Goal: Find specific page/section: Find specific page/section

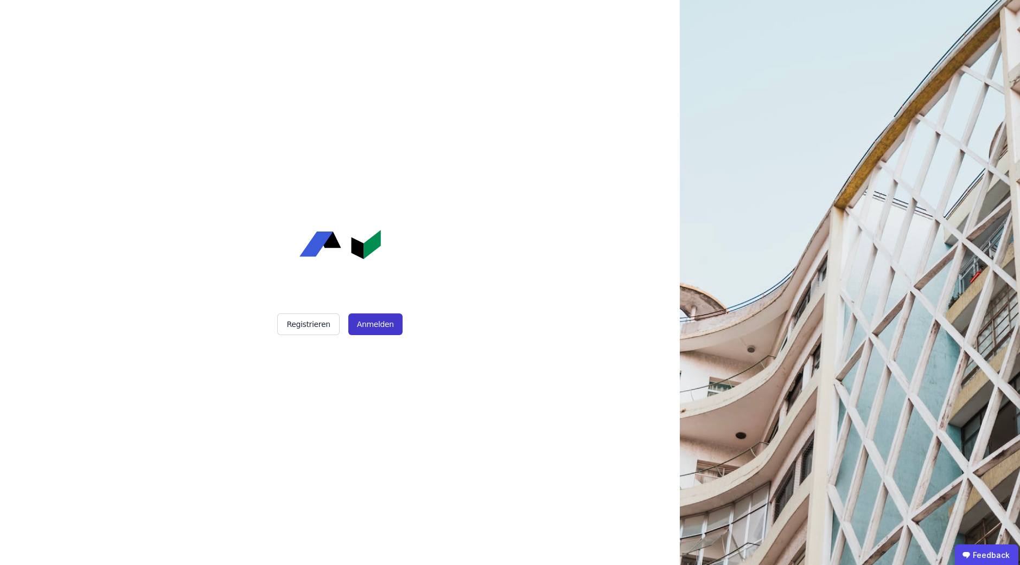
click at [368, 326] on button "Anmelden" at bounding box center [375, 325] width 54 height 22
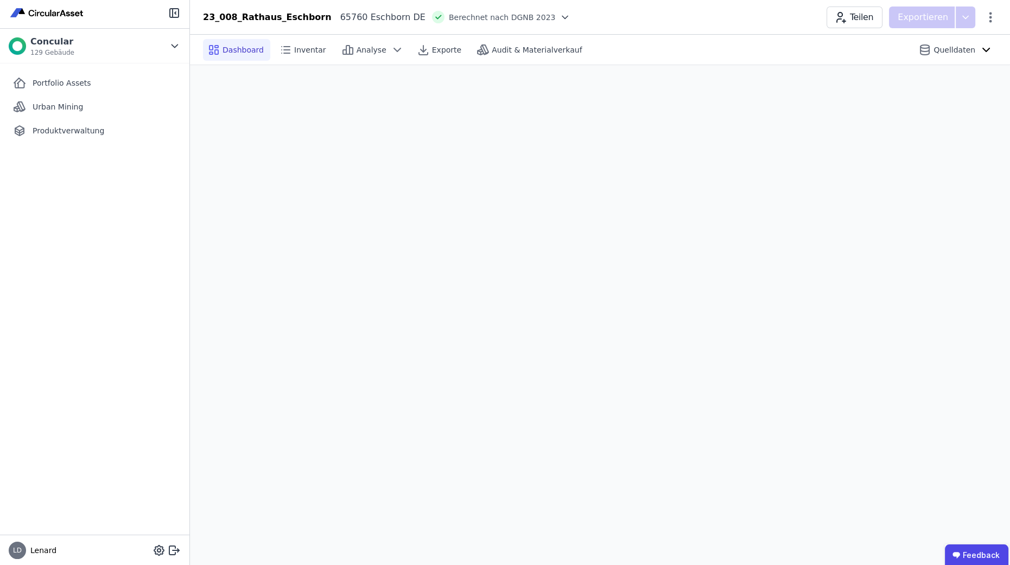
click at [507, 61] on div "Dashboard Inventar Analyse Exporte Audit & Materialverkauf Quelldaten" at bounding box center [600, 50] width 794 height 30
click at [509, 53] on span "Audit & Materialverkauf" at bounding box center [536, 49] width 90 height 11
click at [532, 46] on span "Audit & Materialverkauf" at bounding box center [536, 49] width 90 height 11
